Goal: Browse casually: Explore the website without a specific task or goal

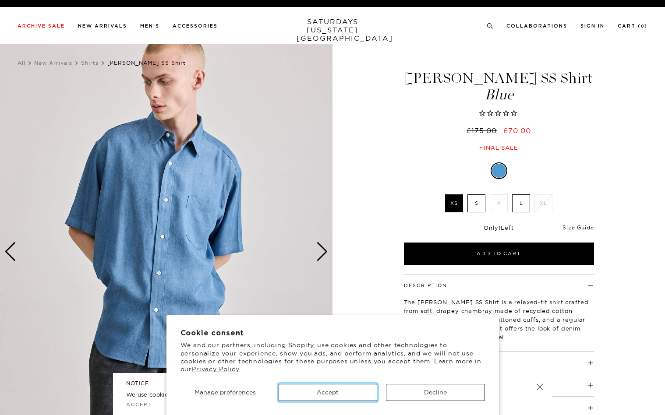
click at [333, 391] on button "Accept" at bounding box center [328, 392] width 99 height 17
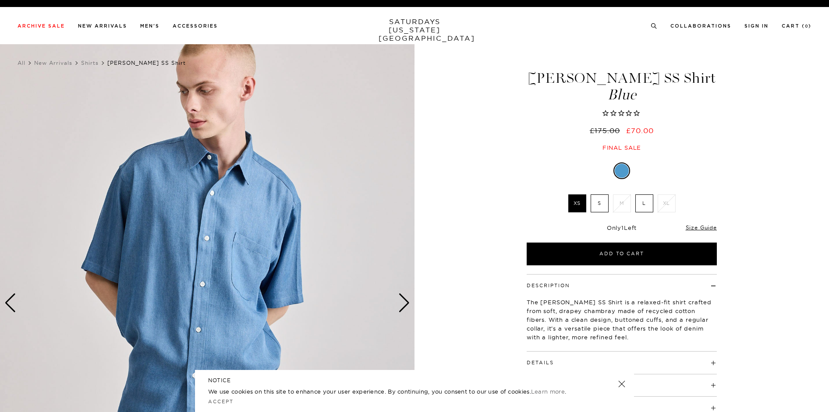
click at [285, 188] on img at bounding box center [207, 303] width 414 height 518
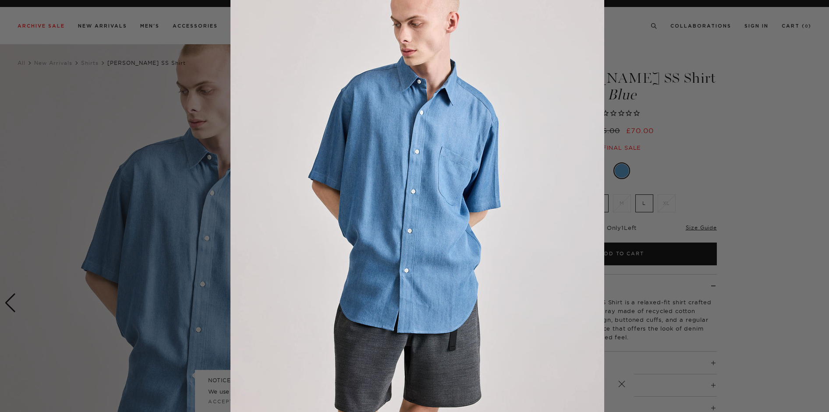
scroll to position [15, 0]
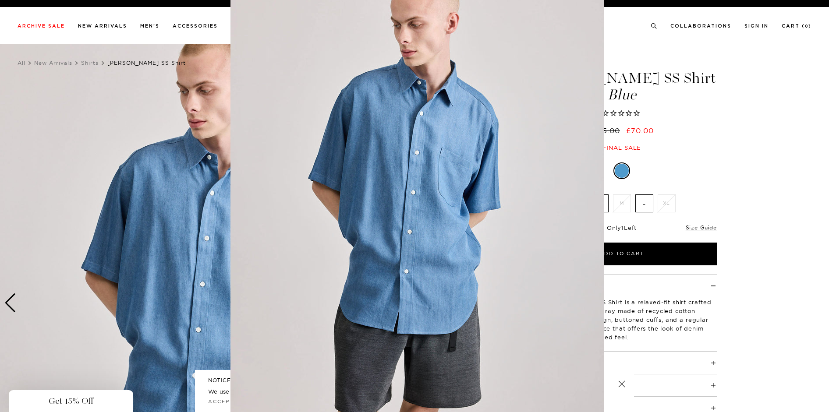
click at [364, 189] on img at bounding box center [417, 209] width 374 height 448
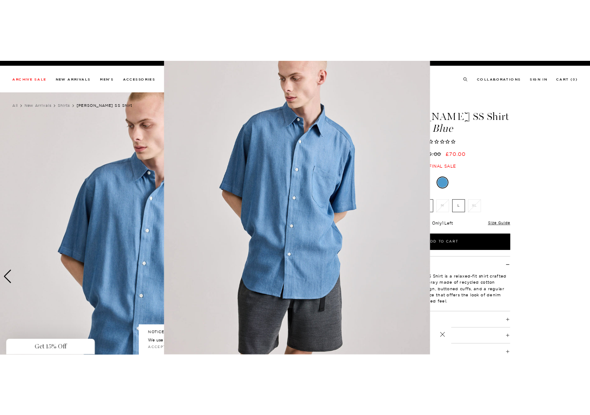
scroll to position [0, 0]
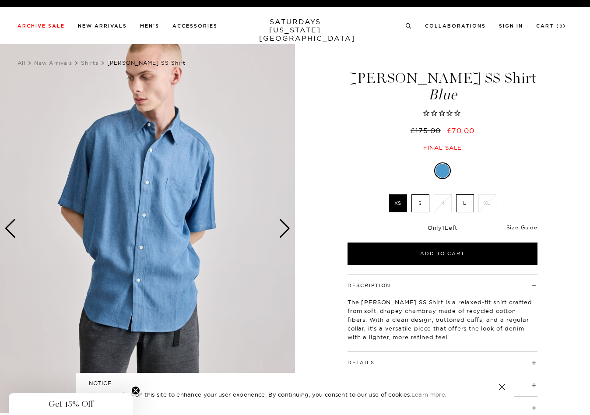
click at [102, 169] on img at bounding box center [147, 228] width 295 height 369
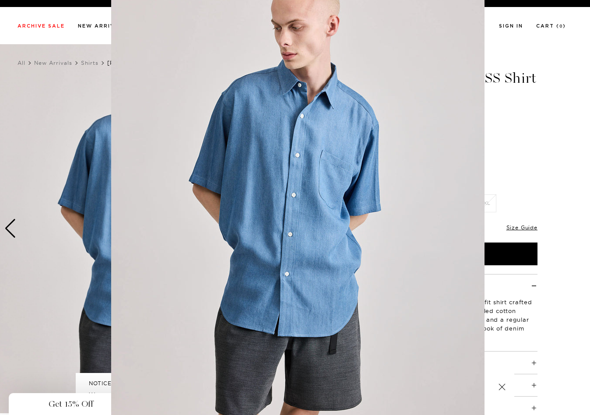
scroll to position [12, 0]
click at [156, 162] on img at bounding box center [298, 212] width 374 height 448
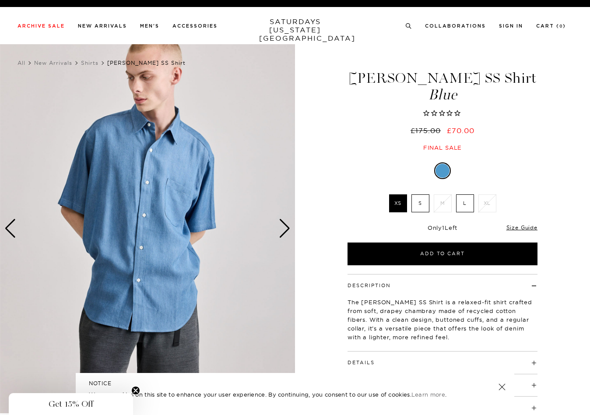
click at [285, 231] on div "Next slide" at bounding box center [285, 228] width 12 height 19
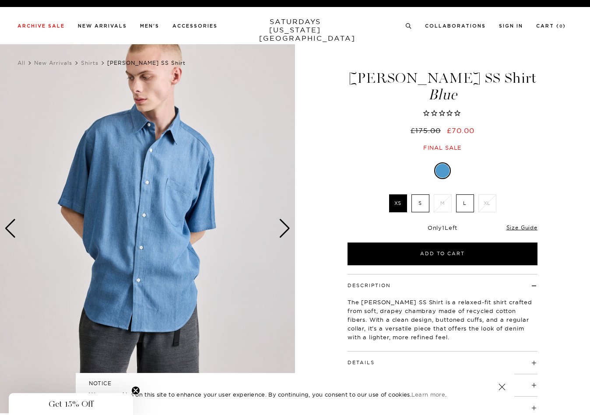
click at [282, 236] on div "Next slide" at bounding box center [285, 228] width 12 height 19
click at [109, 181] on img at bounding box center [147, 228] width 295 height 369
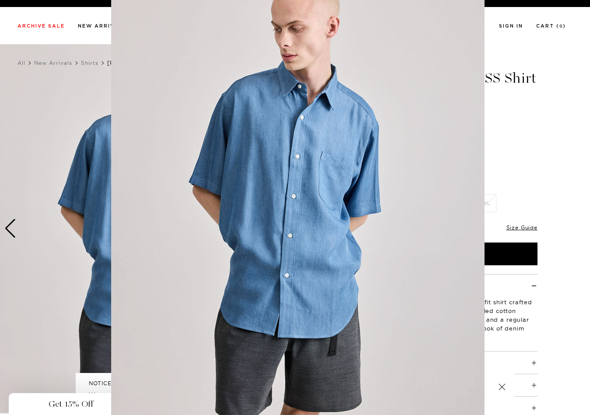
scroll to position [11, 0]
click at [109, 181] on figure at bounding box center [295, 207] width 590 height 415
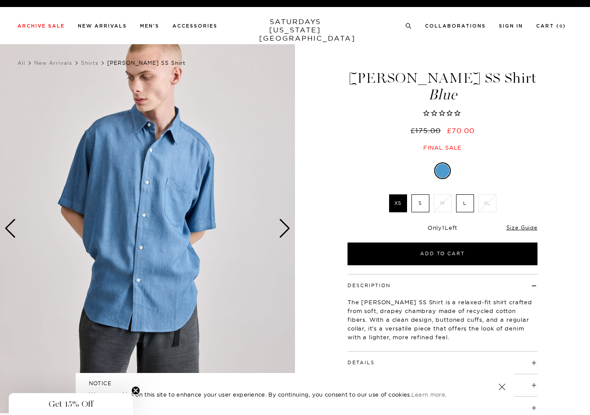
click at [279, 229] on div "Next slide" at bounding box center [285, 228] width 12 height 19
click at [504, 388] on link at bounding box center [502, 387] width 12 height 12
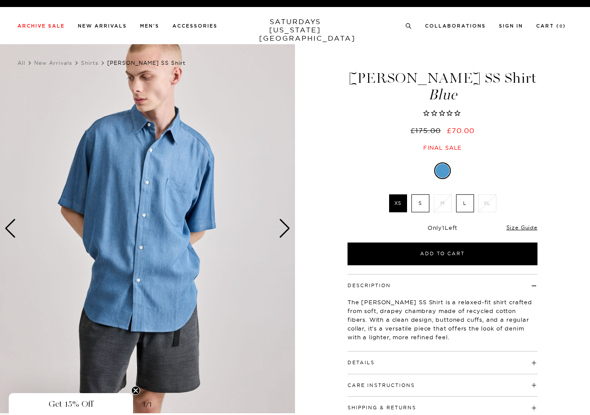
click at [217, 273] on img at bounding box center [147, 228] width 295 height 369
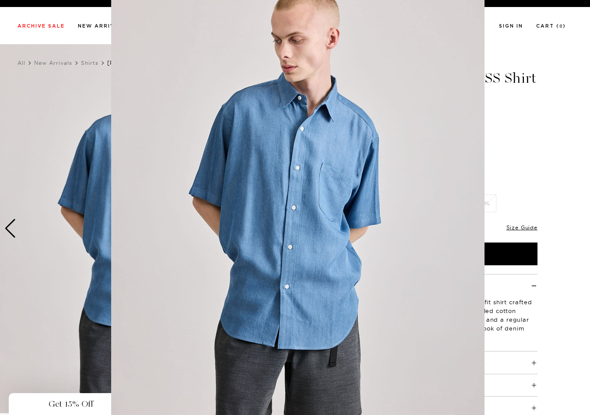
scroll to position [14, 0]
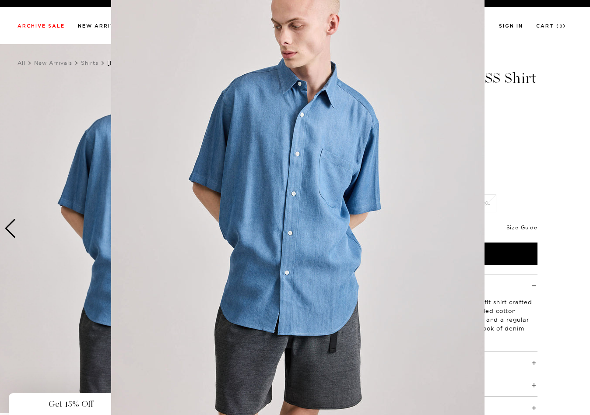
click at [217, 273] on img at bounding box center [298, 210] width 374 height 448
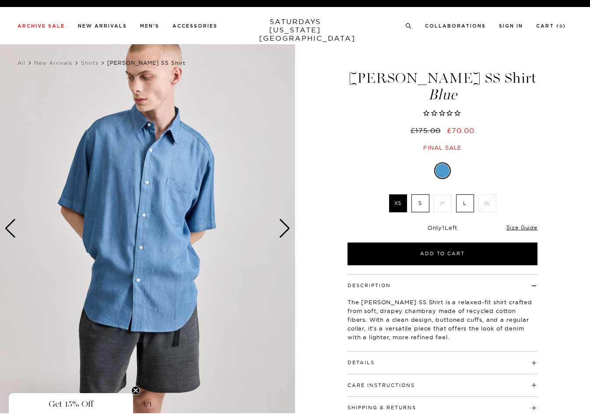
scroll to position [0, 0]
